Goal: Check status: Check status

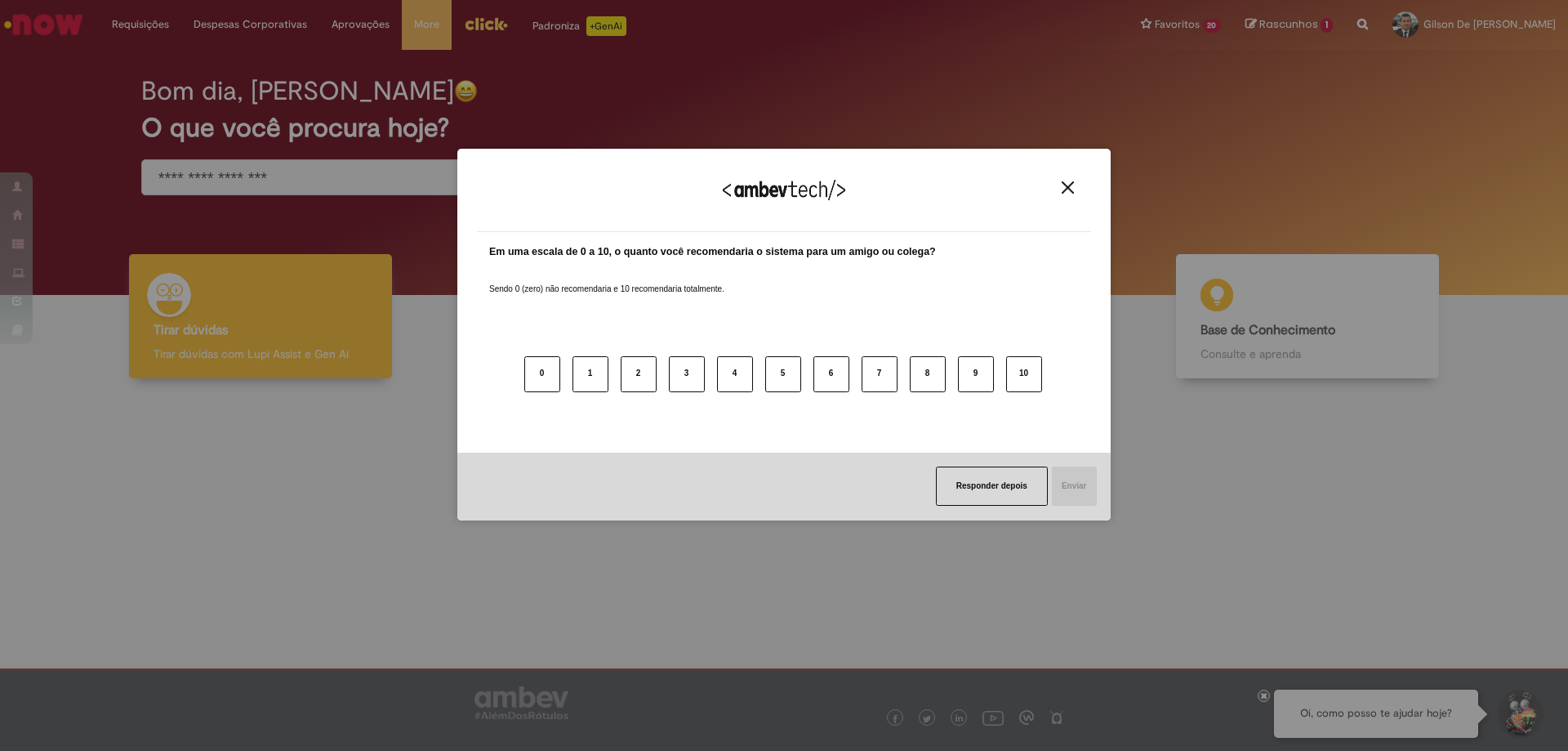
click at [1067, 187] on img "Close" at bounding box center [1068, 188] width 12 height 12
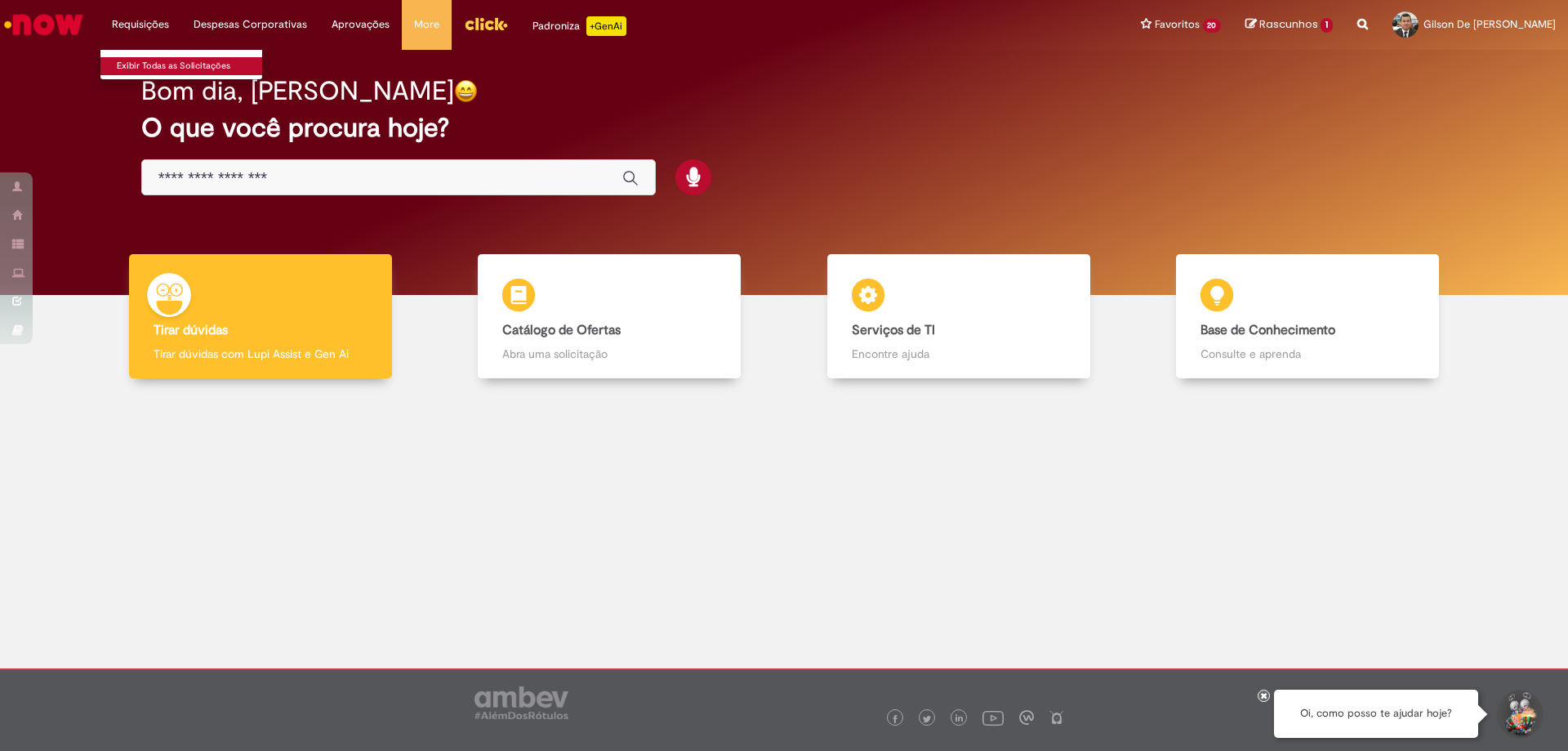
click at [150, 70] on link "Exibir Todas as Solicitações" at bounding box center [190, 66] width 180 height 18
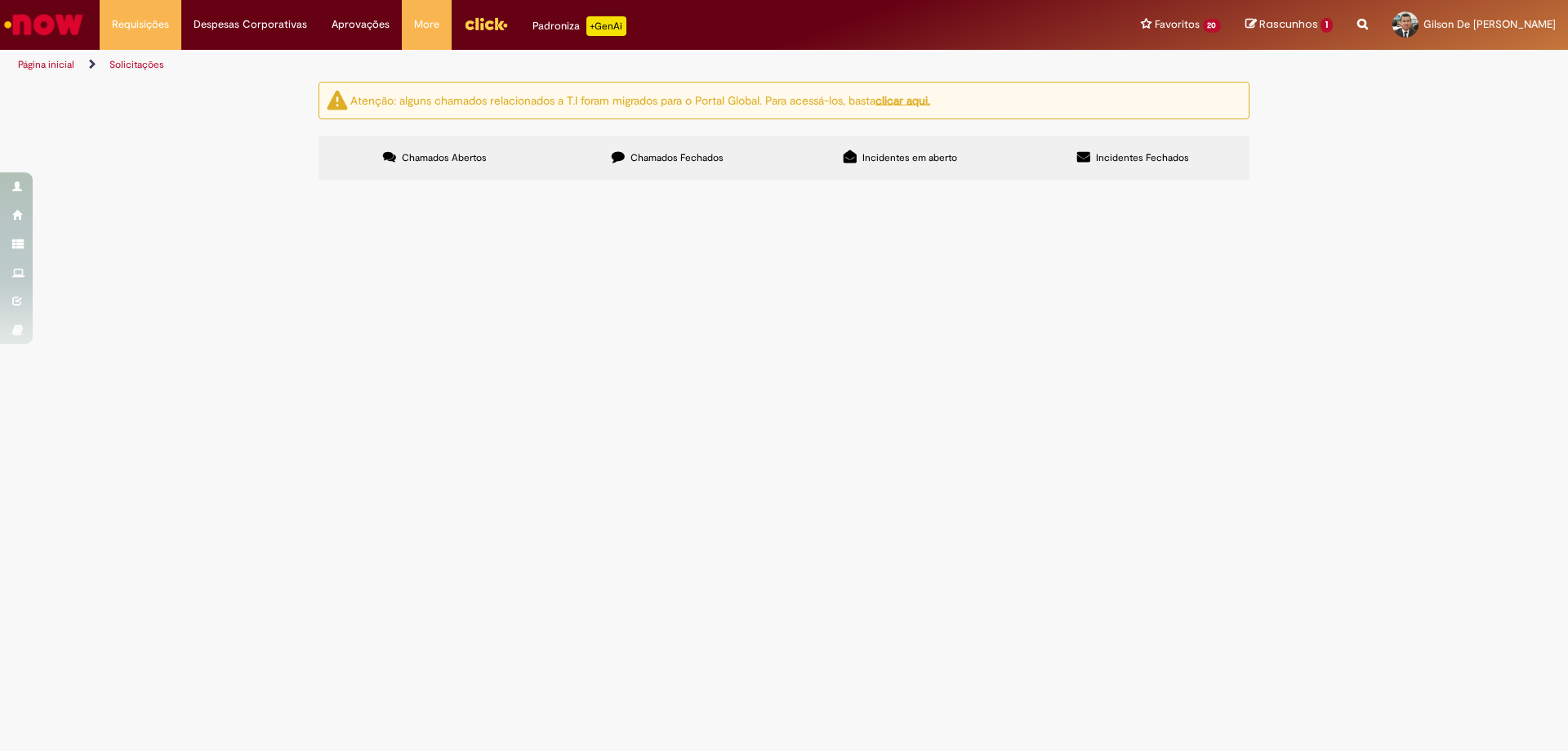
click at [663, 162] on span "Chamados Fechados" at bounding box center [677, 157] width 93 height 13
click at [0, 0] on span "Boa tarde! Por favor, retirar os itens do mapa de quebra, que são vales de empu…" at bounding box center [0, 0] width 0 height 0
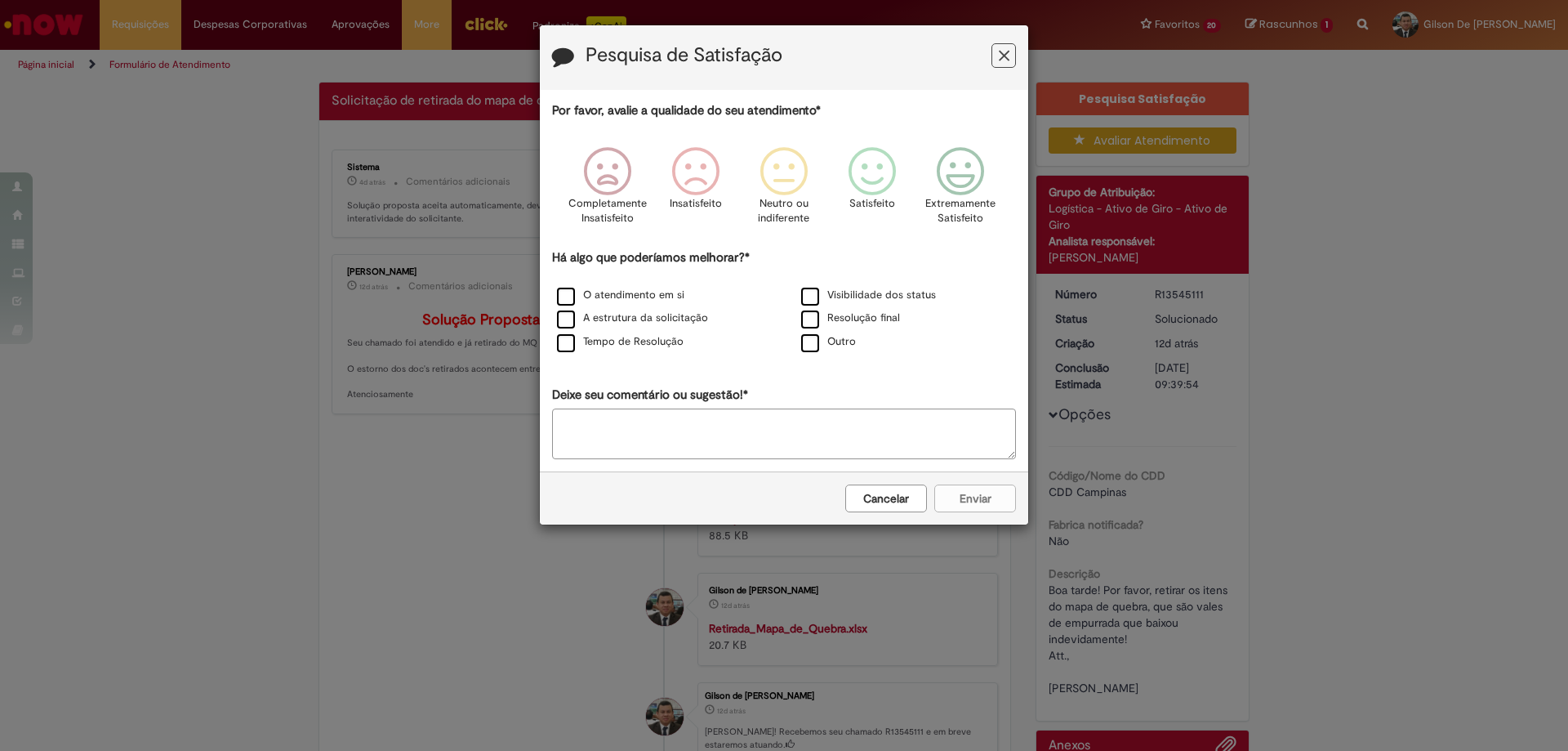
click at [1009, 48] on button "Feedback" at bounding box center [1003, 55] width 25 height 25
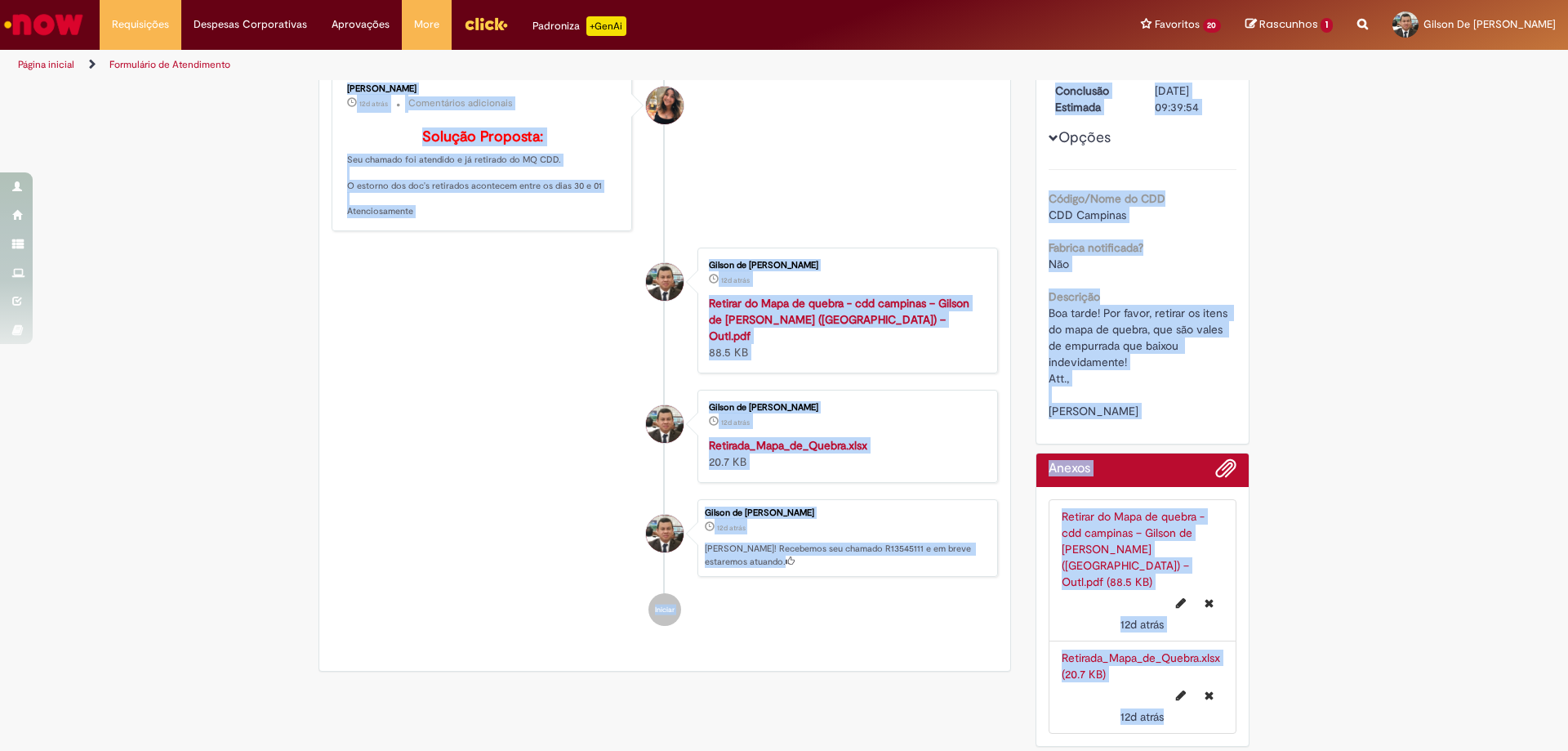
scroll to position [381, 0]
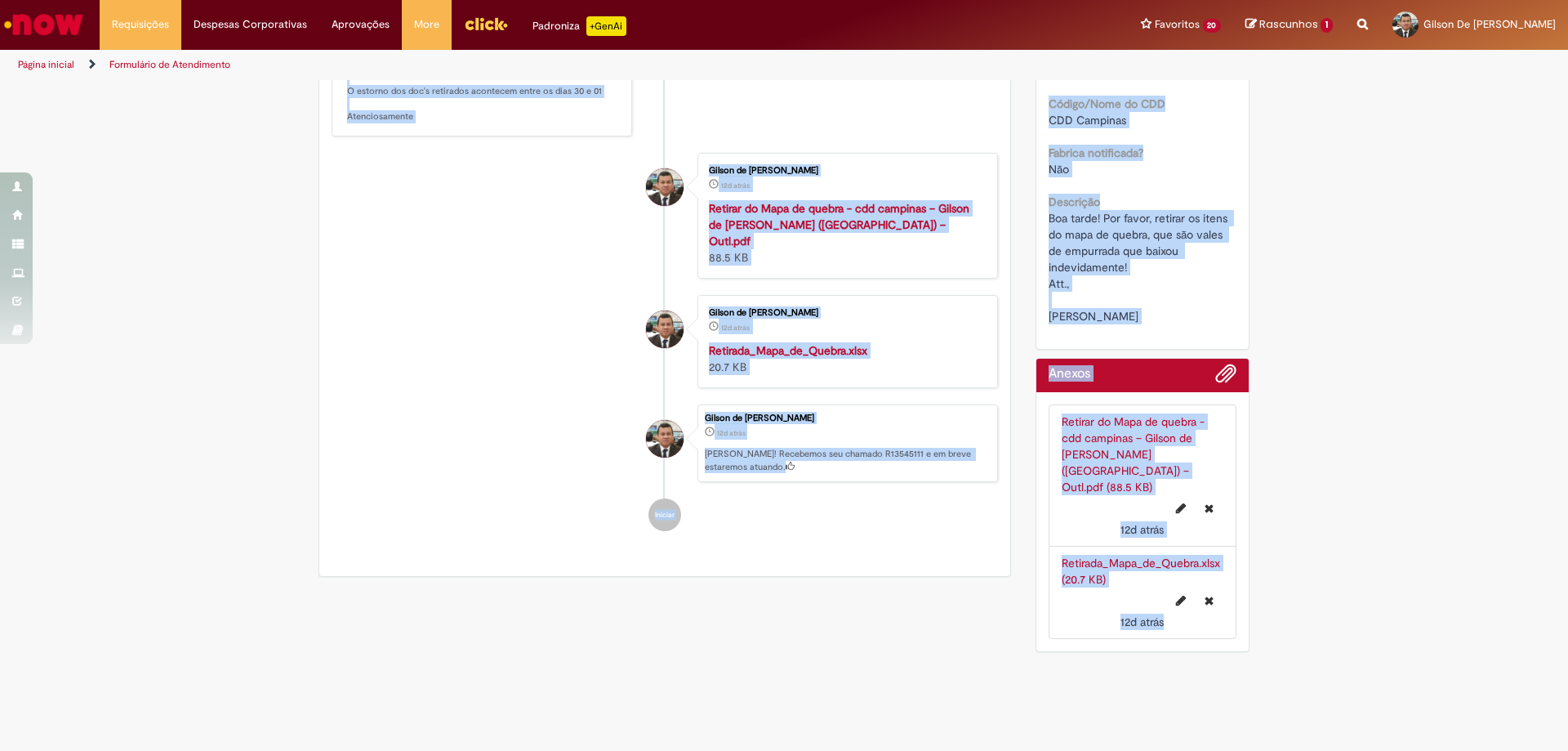
drag, startPoint x: 313, startPoint y: 110, endPoint x: 1212, endPoint y: 783, distance: 1123.0
click at [1212, 750] on html "Pular para o conteúdo da página Requisições Exibir Todas as Solicitações Requis…" at bounding box center [784, 376] width 1568 height 751
click at [987, 483] on ul "S Sistema 4d atrás 4 dias atrás Comentários adicionais Solução proposta aceita …" at bounding box center [665, 202] width 666 height 693
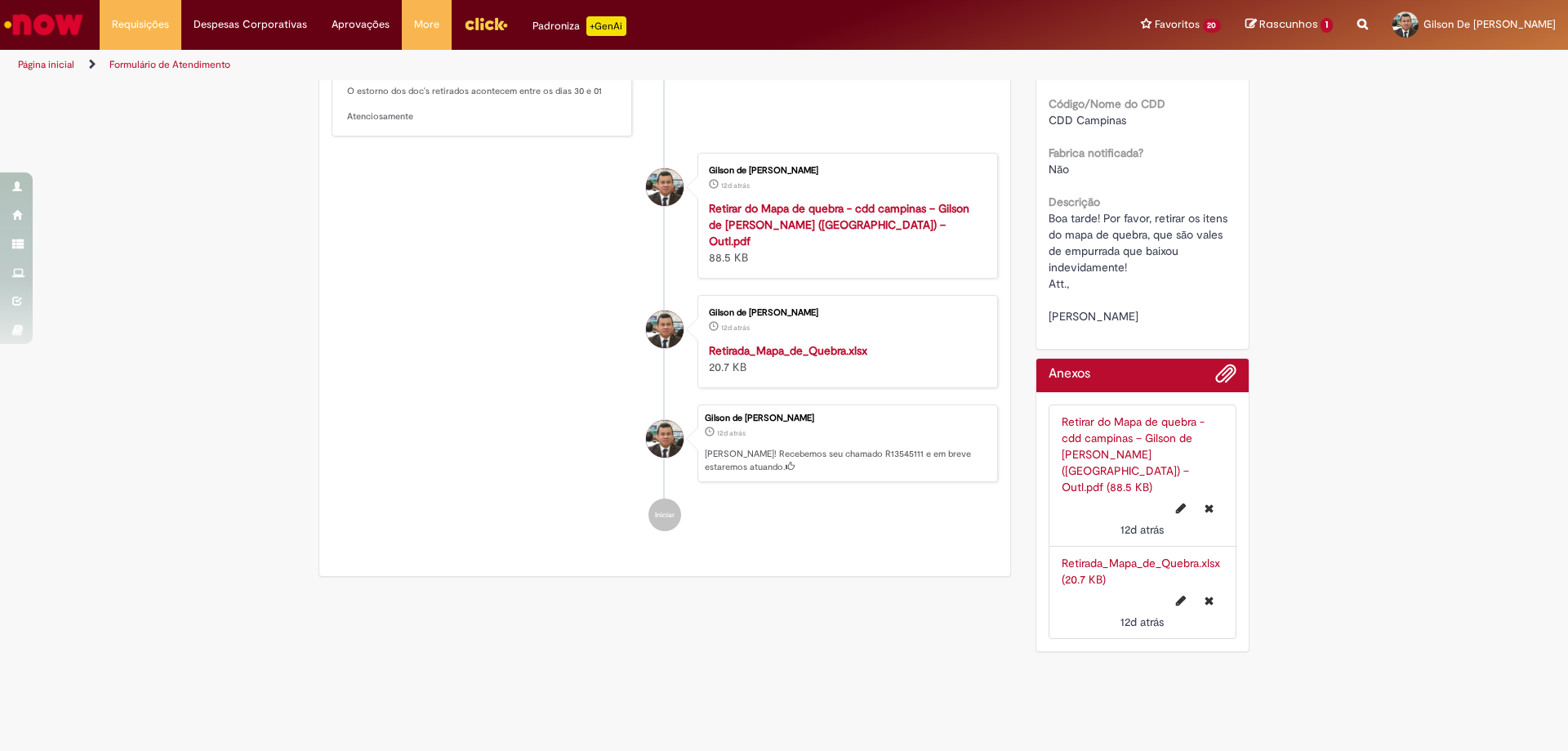
click at [1120, 556] on link "Retirada_Mapa_de_Quebra.xlsx (20.7 KB)" at bounding box center [1141, 571] width 159 height 31
